Goal: Task Accomplishment & Management: Manage account settings

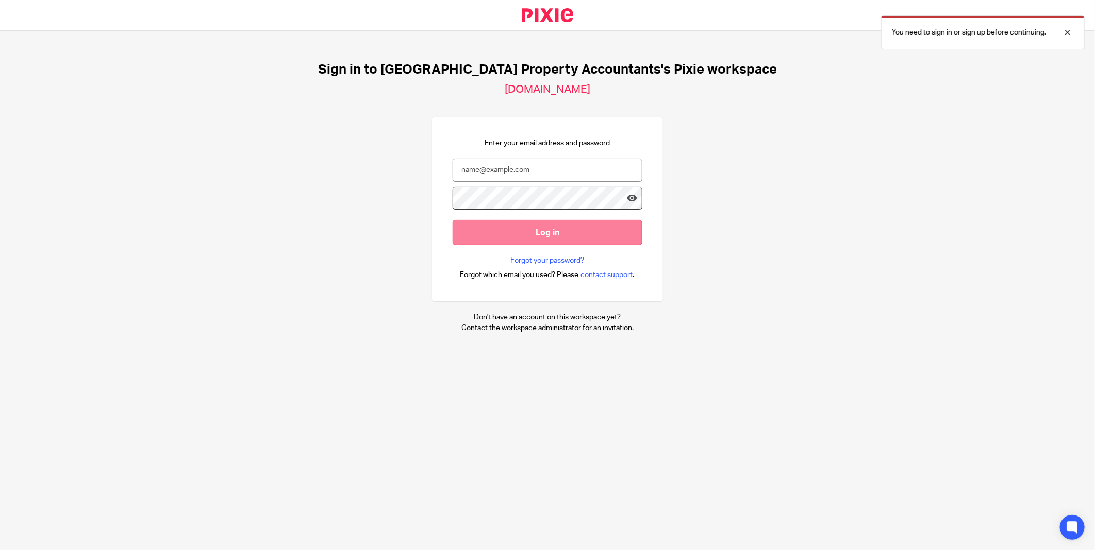
type input "[EMAIL_ADDRESS][DOMAIN_NAME]"
click at [480, 227] on input "Log in" at bounding box center [547, 232] width 190 height 25
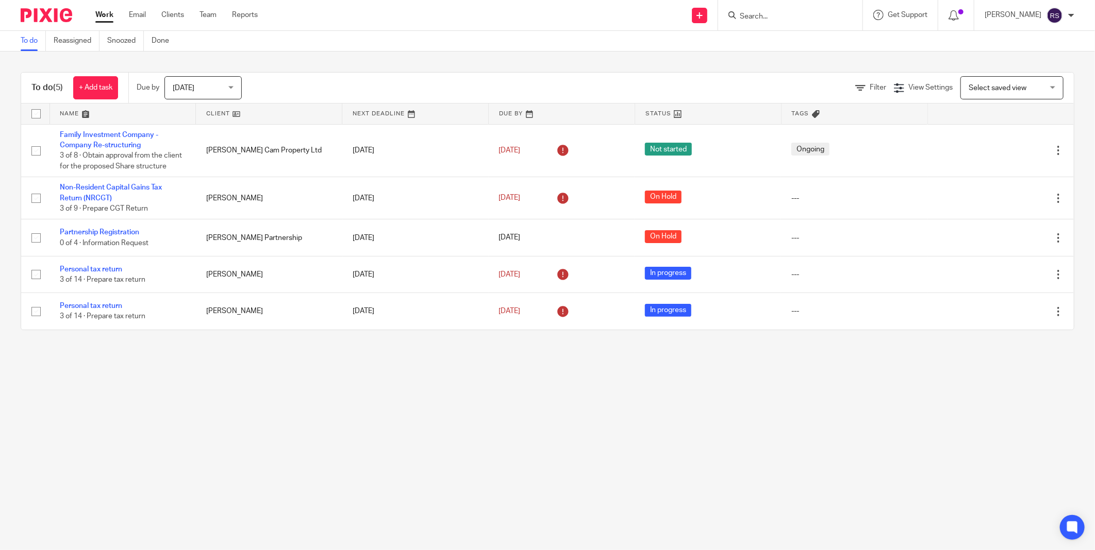
drag, startPoint x: 369, startPoint y: 454, endPoint x: 356, endPoint y: 449, distance: 13.9
click at [369, 454] on main "To do Reassigned Snoozed Done To do (5) + Add task Due by Today Today Today Tom…" at bounding box center [547, 275] width 1095 height 550
click at [232, 90] on div "Today Today" at bounding box center [202, 87] width 77 height 23
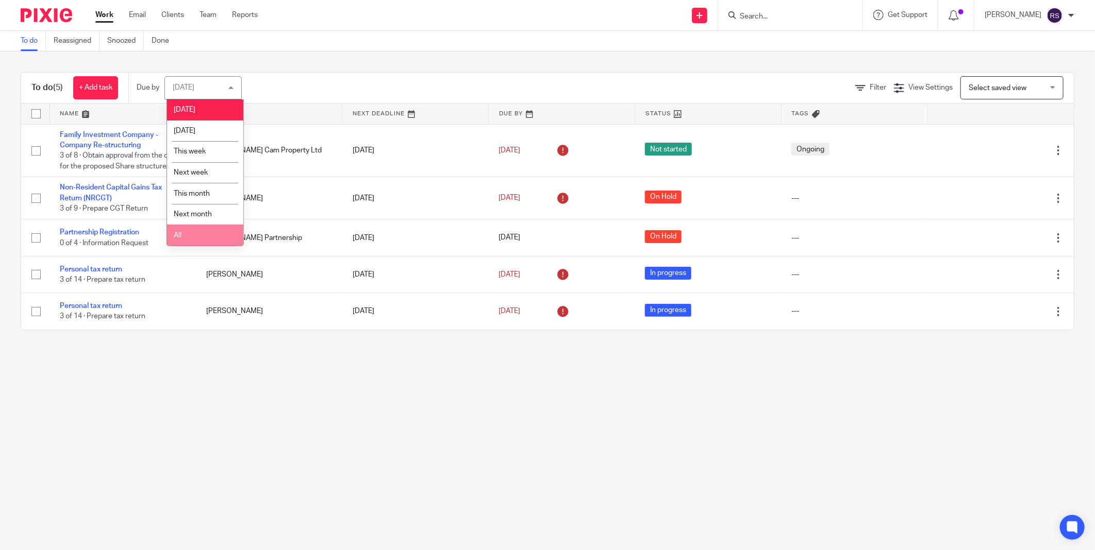
click at [191, 235] on li "All" at bounding box center [205, 235] width 76 height 21
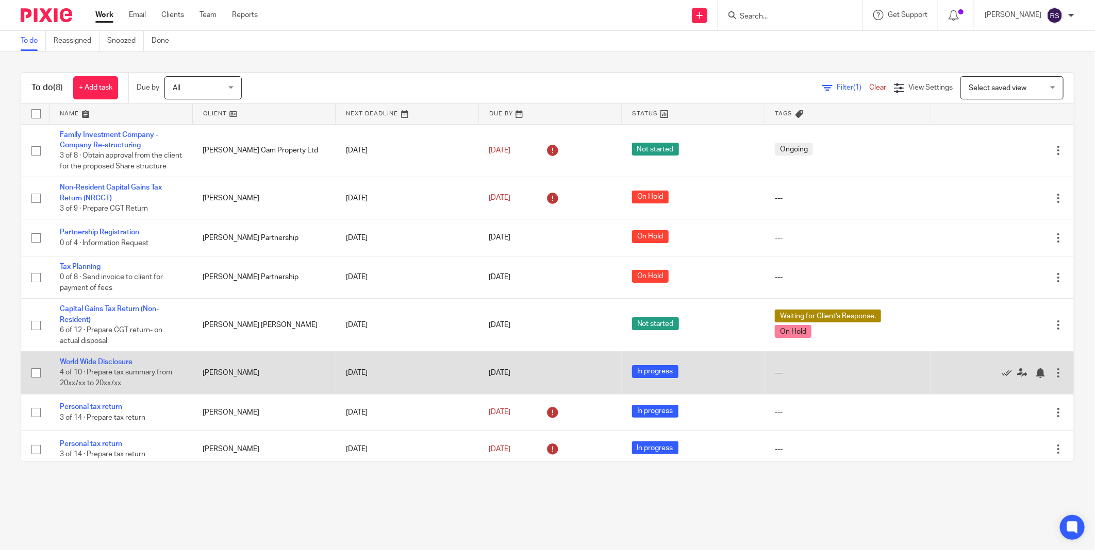
scroll to position [20, 0]
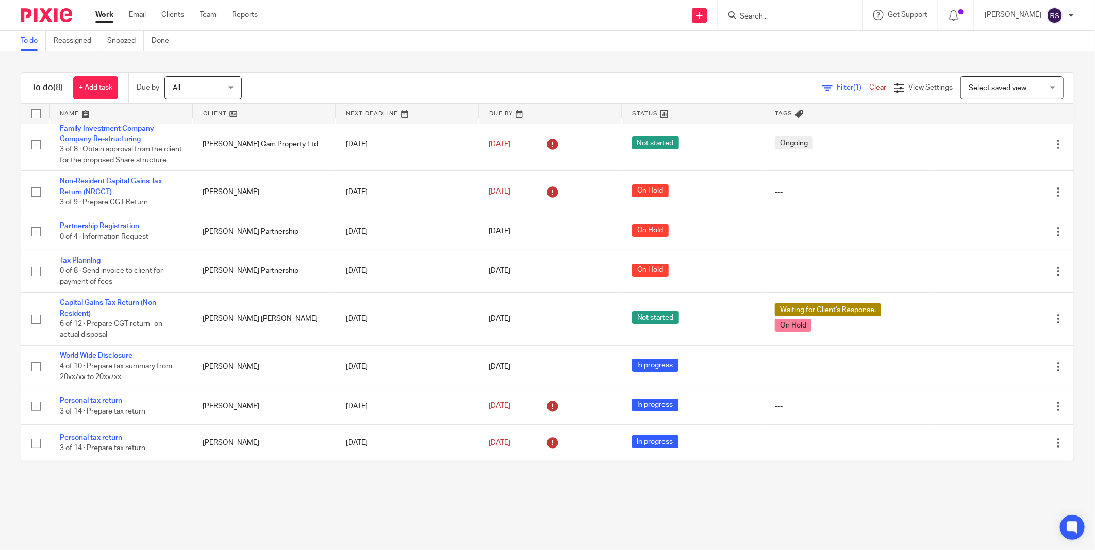
click at [732, 510] on main "To do Reassigned Snoozed Done To do (8) + Add task Due by All All Today Tomorro…" at bounding box center [547, 275] width 1095 height 550
